Goal: Find specific page/section: Find specific page/section

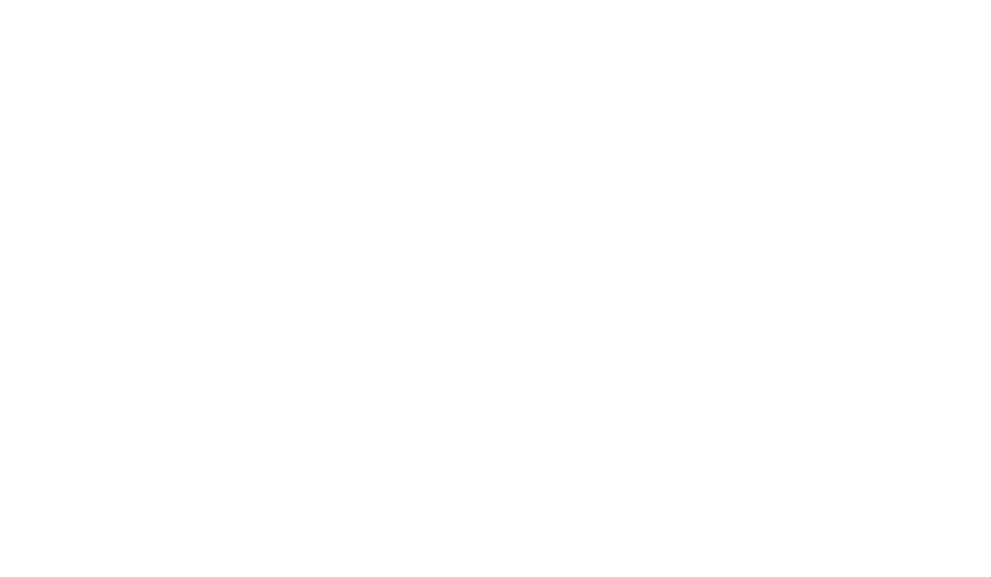
scroll to position [232, 0]
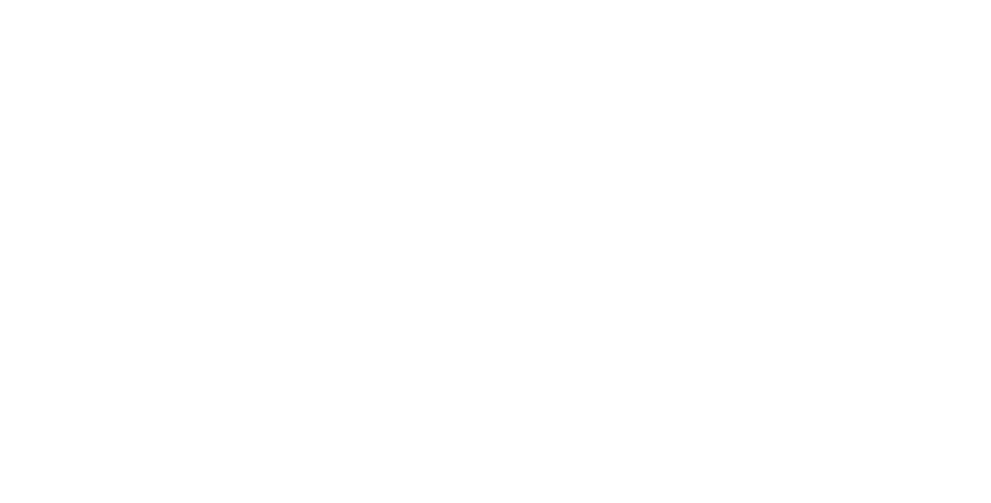
type input "Fab"
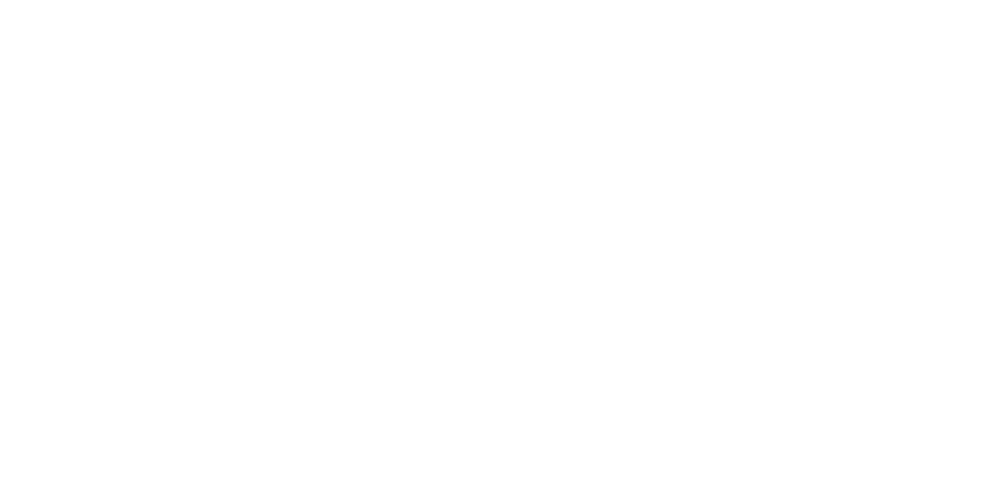
click at [990, 502] on div "ArkuRings 1.6mm - 1500mm Diameter" at bounding box center [723, 504] width 607 height 16
click at [311, 468] on div at bounding box center [295, 471] width 31 height 31
click at [740, 85] on button "Close" at bounding box center [711, 86] width 57 height 25
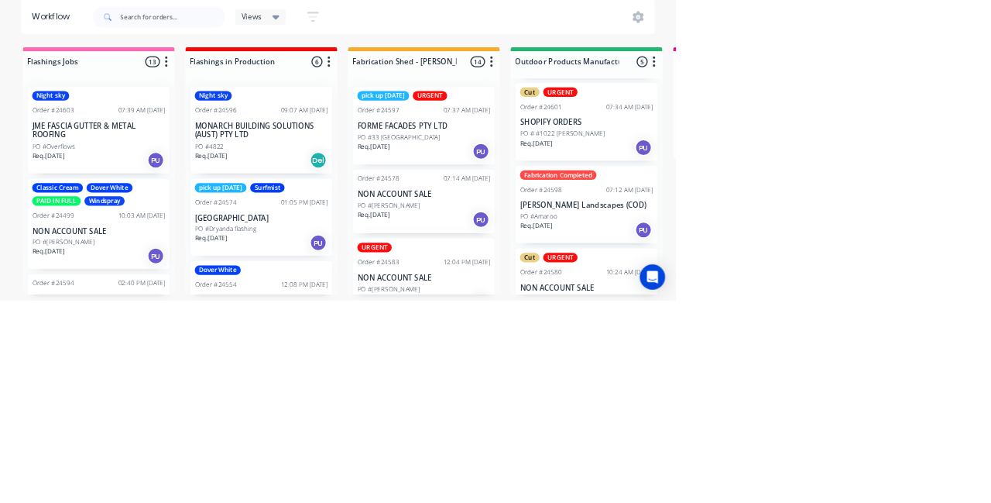
scroll to position [130, 0]
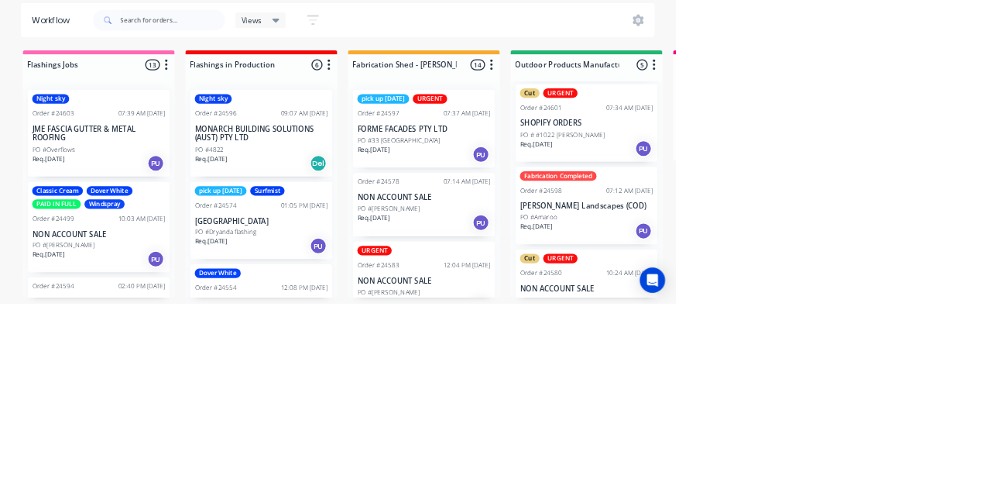
click at [606, 264] on div "PO #33 [GEOGRAPHIC_DATA]" at bounding box center [621, 264] width 195 height 14
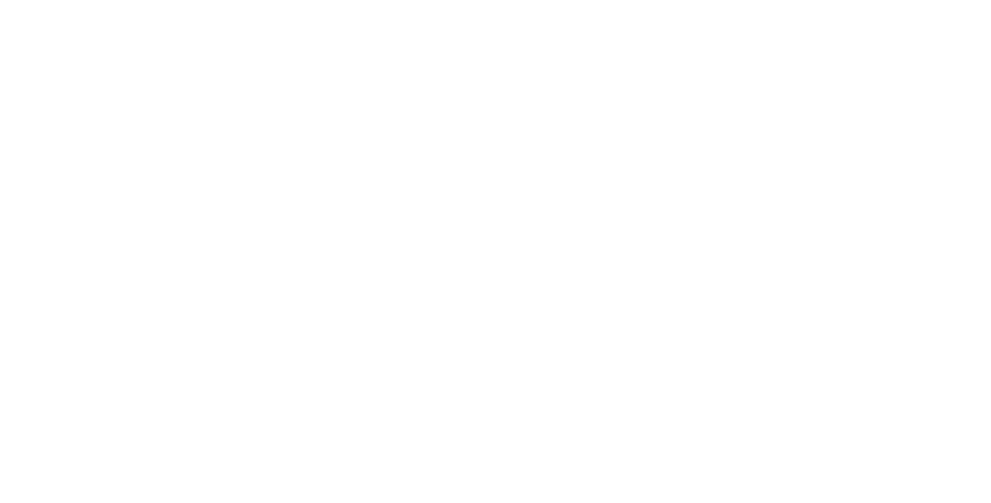
click at [162, 131] on div "Collaborate" at bounding box center [131, 136] width 61 height 14
click at [402, 345] on img at bounding box center [346, 327] width 112 height 101
click at [166, 96] on div "Order details" at bounding box center [134, 97] width 66 height 14
click at [740, 92] on button "Close" at bounding box center [711, 86] width 57 height 25
